Goal: Task Accomplishment & Management: Manage account settings

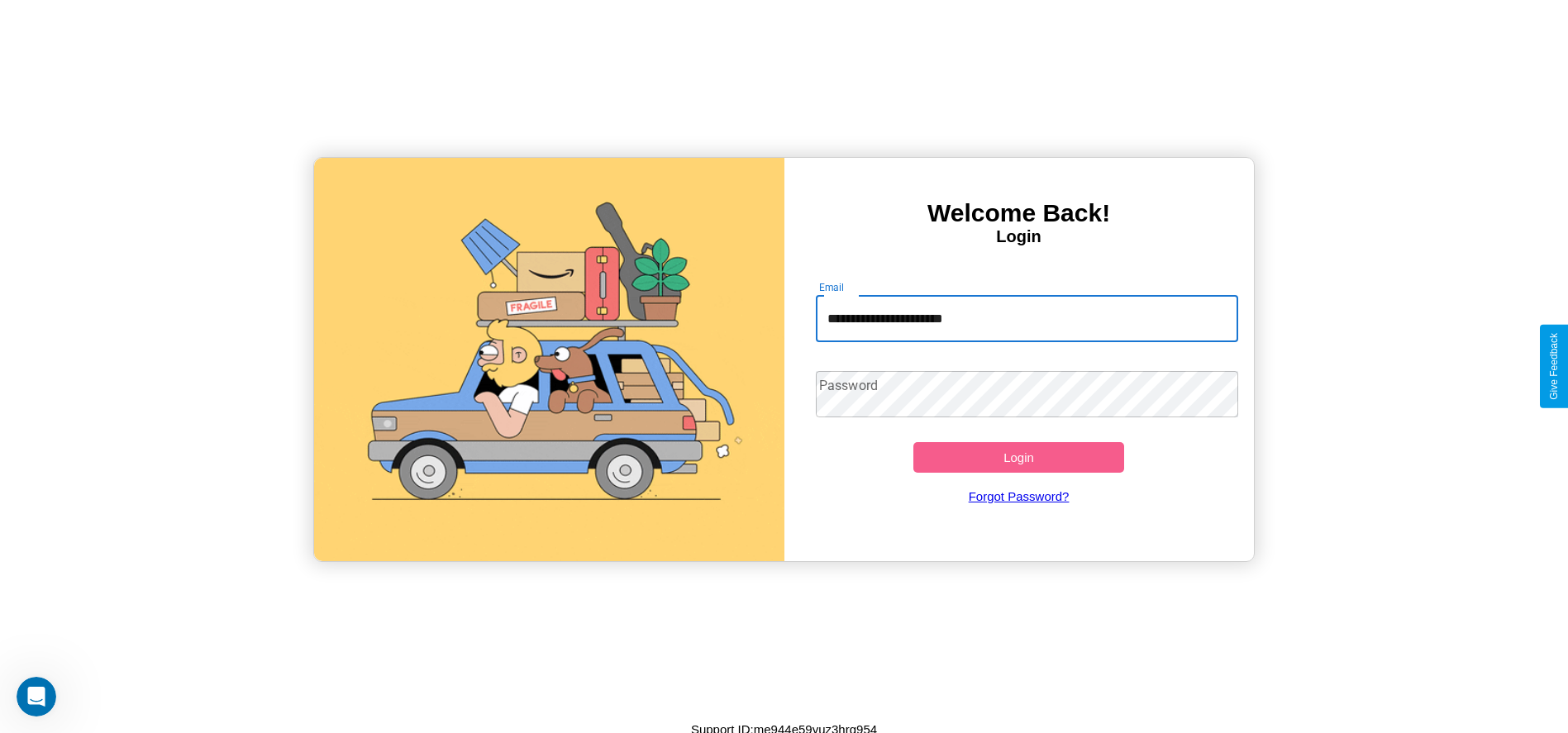
type input "**********"
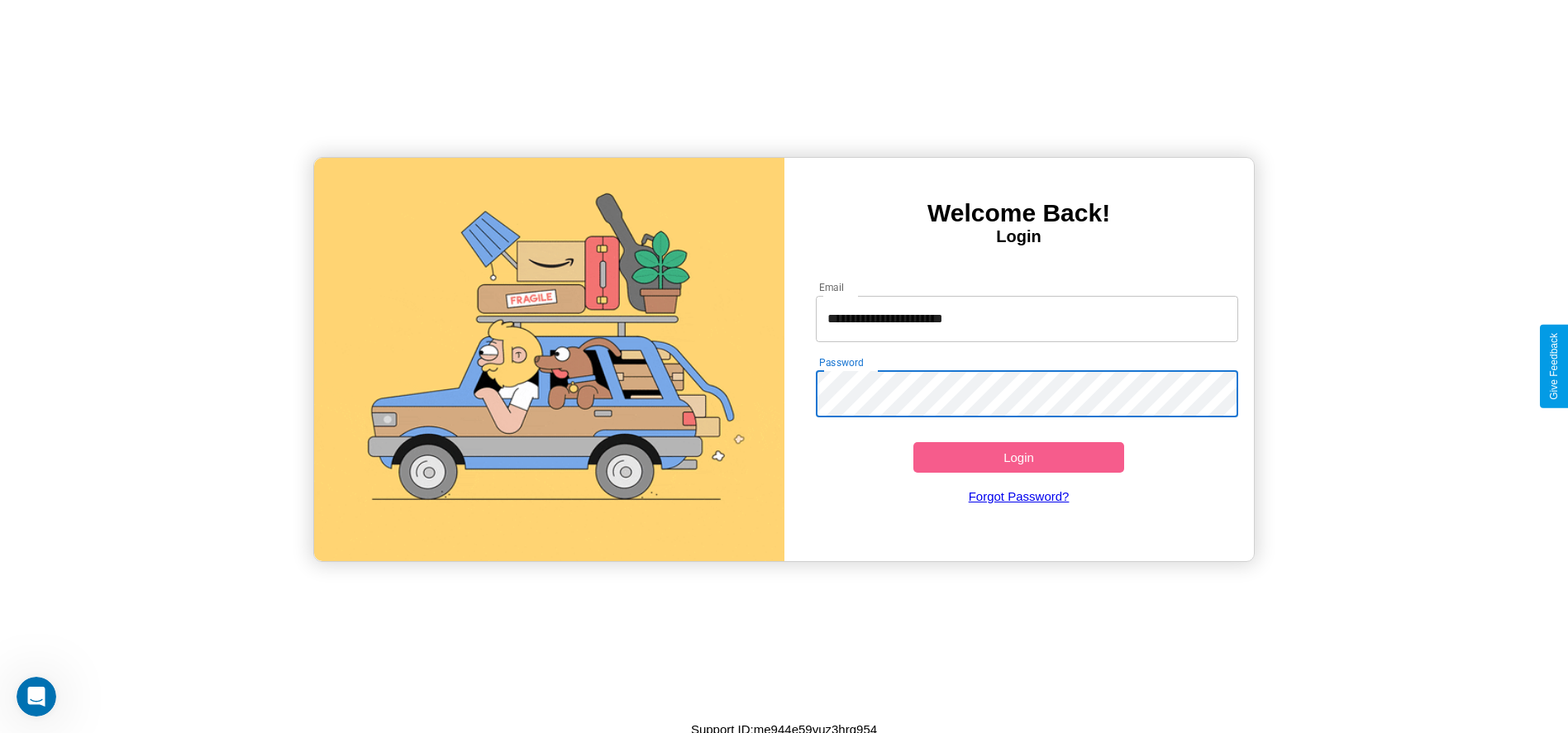
click at [1019, 457] on button "Login" at bounding box center [1019, 457] width 212 height 31
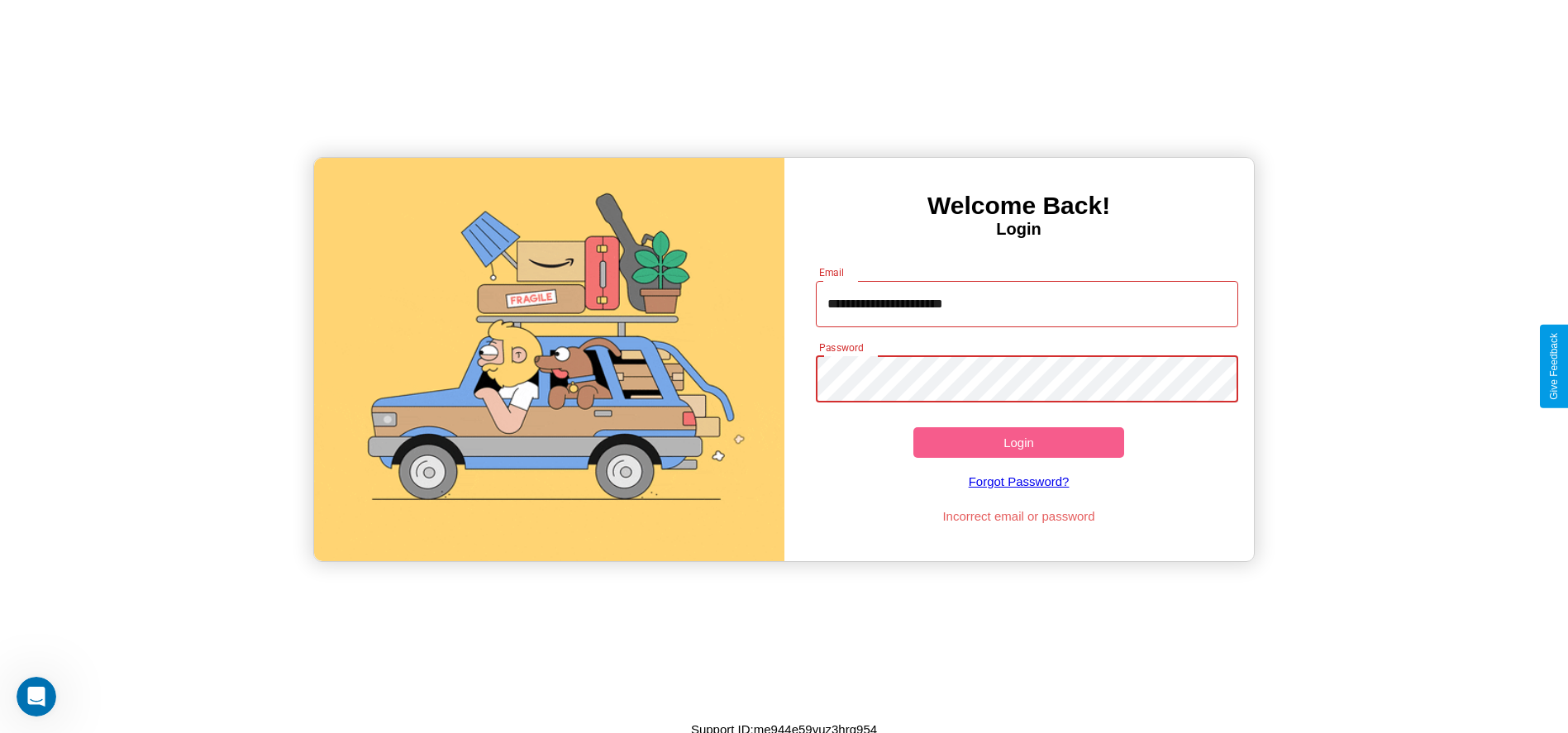
click at [1019, 442] on button "Login" at bounding box center [1019, 442] width 212 height 31
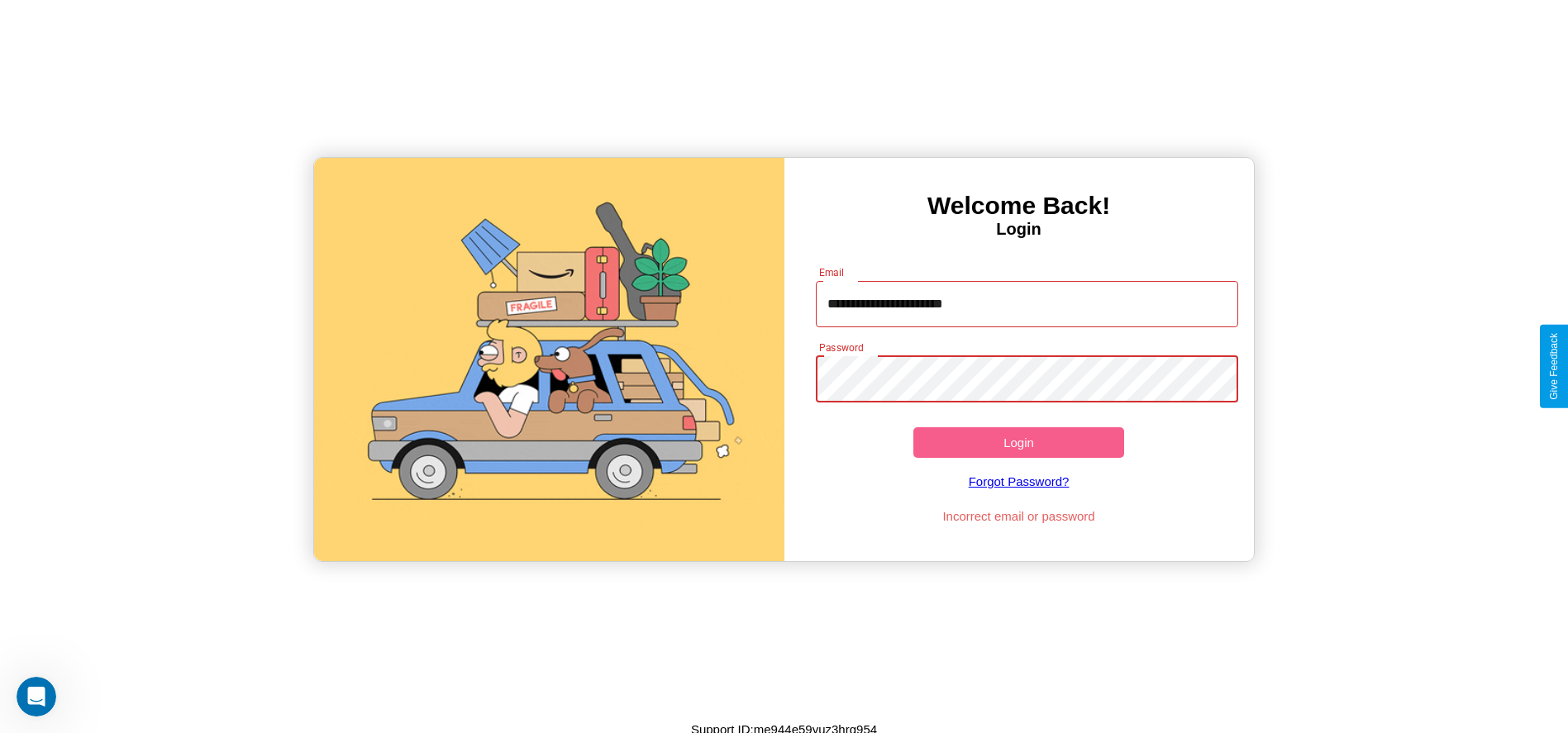
click at [1019, 442] on button "Login" at bounding box center [1019, 442] width 212 height 31
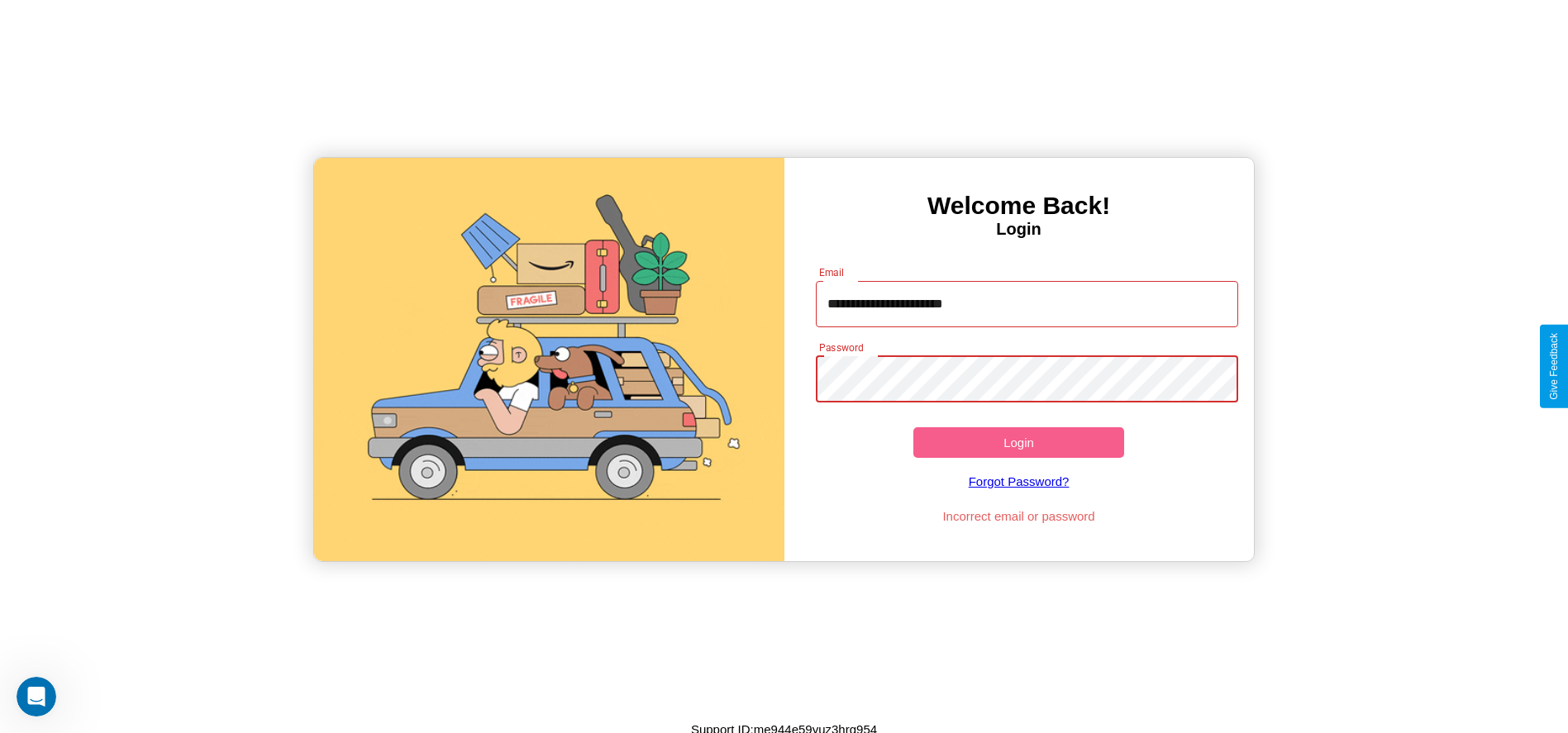
click at [1019, 442] on button "Login" at bounding box center [1019, 442] width 212 height 31
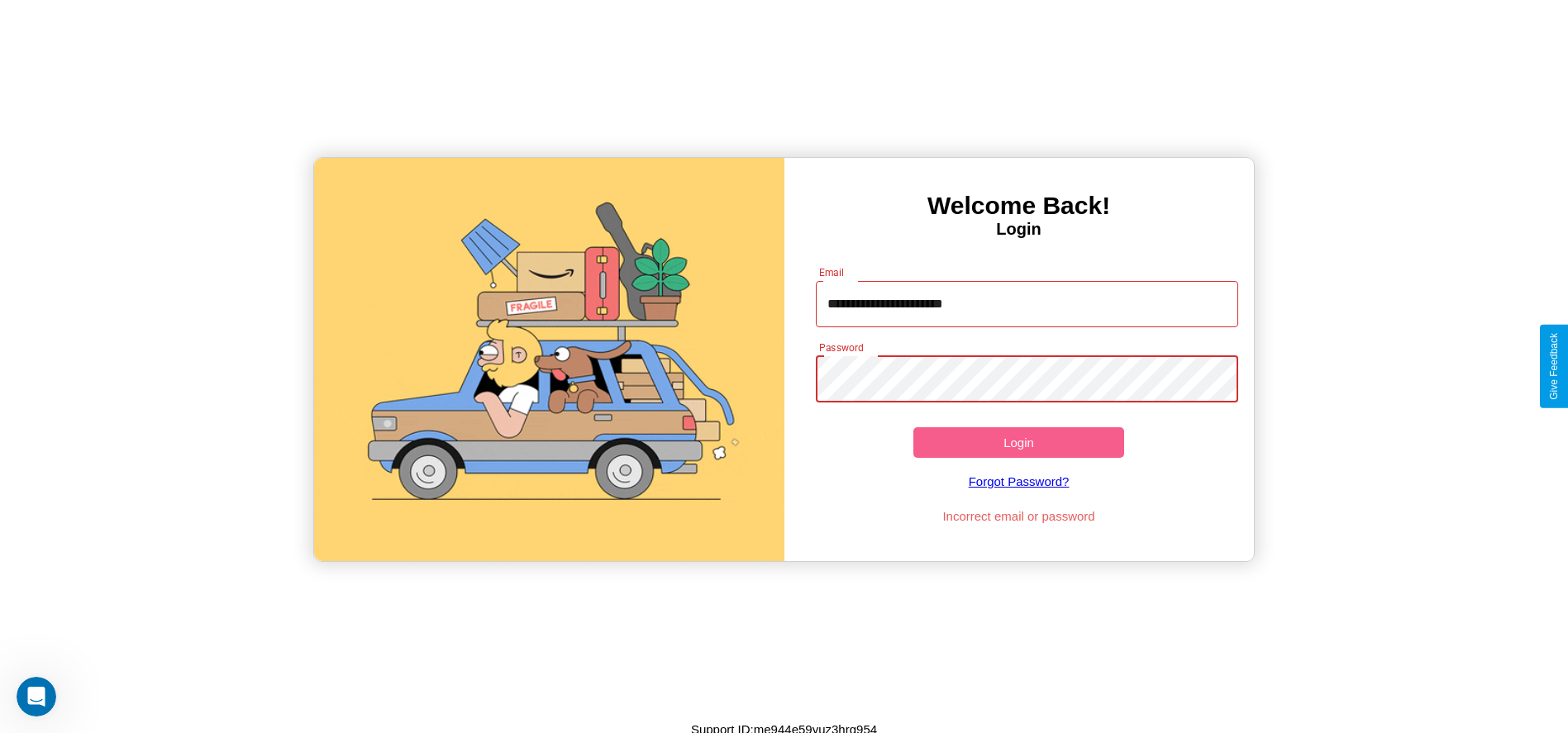
click at [1019, 442] on button "Login" at bounding box center [1019, 442] width 212 height 31
